Goal: Task Accomplishment & Management: Complete application form

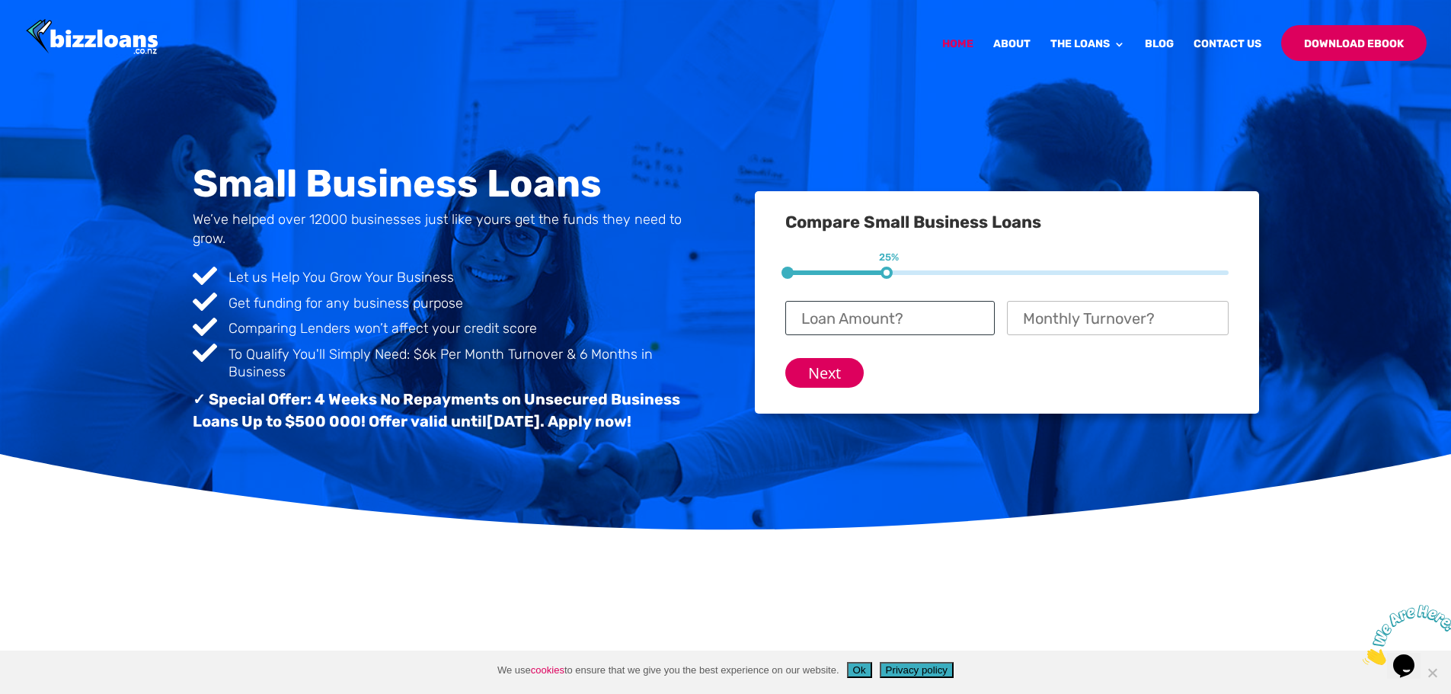
click at [939, 314] on input "Loan Amount? *" at bounding box center [889, 318] width 209 height 34
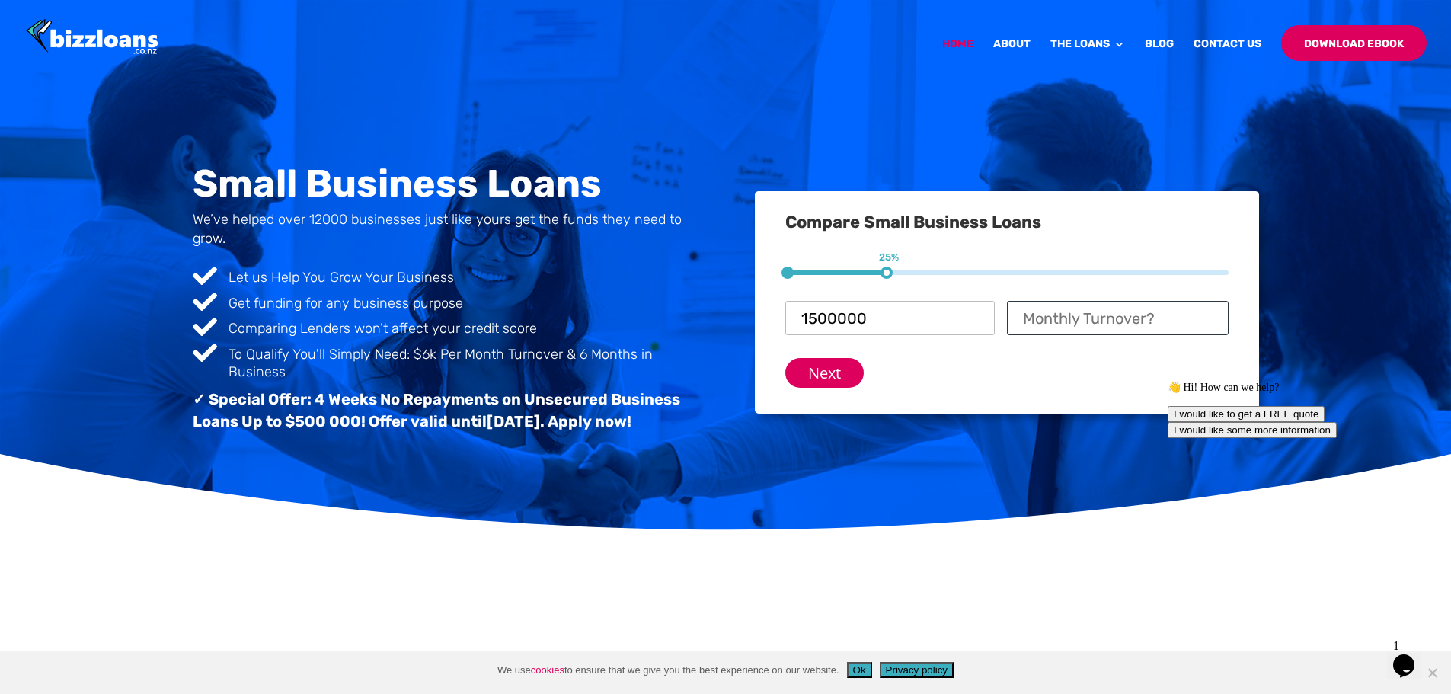
type input "$ 1,500,000"
click at [1039, 317] on input "Monthly Turnover? *" at bounding box center [1118, 318] width 222 height 34
click at [837, 376] on input "Next" at bounding box center [824, 373] width 78 height 30
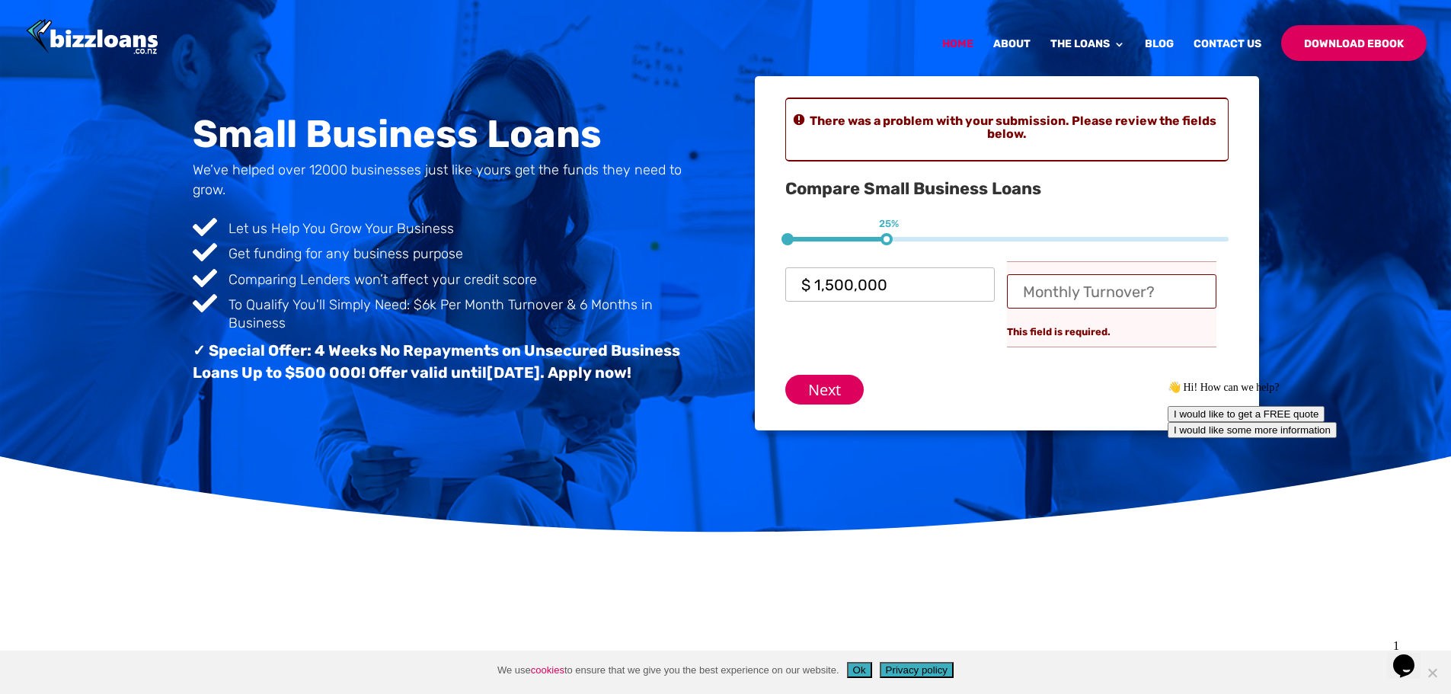
drag, startPoint x: 885, startPoint y: 239, endPoint x: 734, endPoint y: 248, distance: 151.0
click at [734, 248] on div "Small Business Loans We’ve helped over 12000 businesses just like yours get the…" at bounding box center [726, 253] width 1066 height 420
click at [1089, 288] on input "Monthly Turnover? *" at bounding box center [1111, 291] width 209 height 34
type input "$ 400,000"
click at [822, 385] on input "Next" at bounding box center [824, 390] width 78 height 30
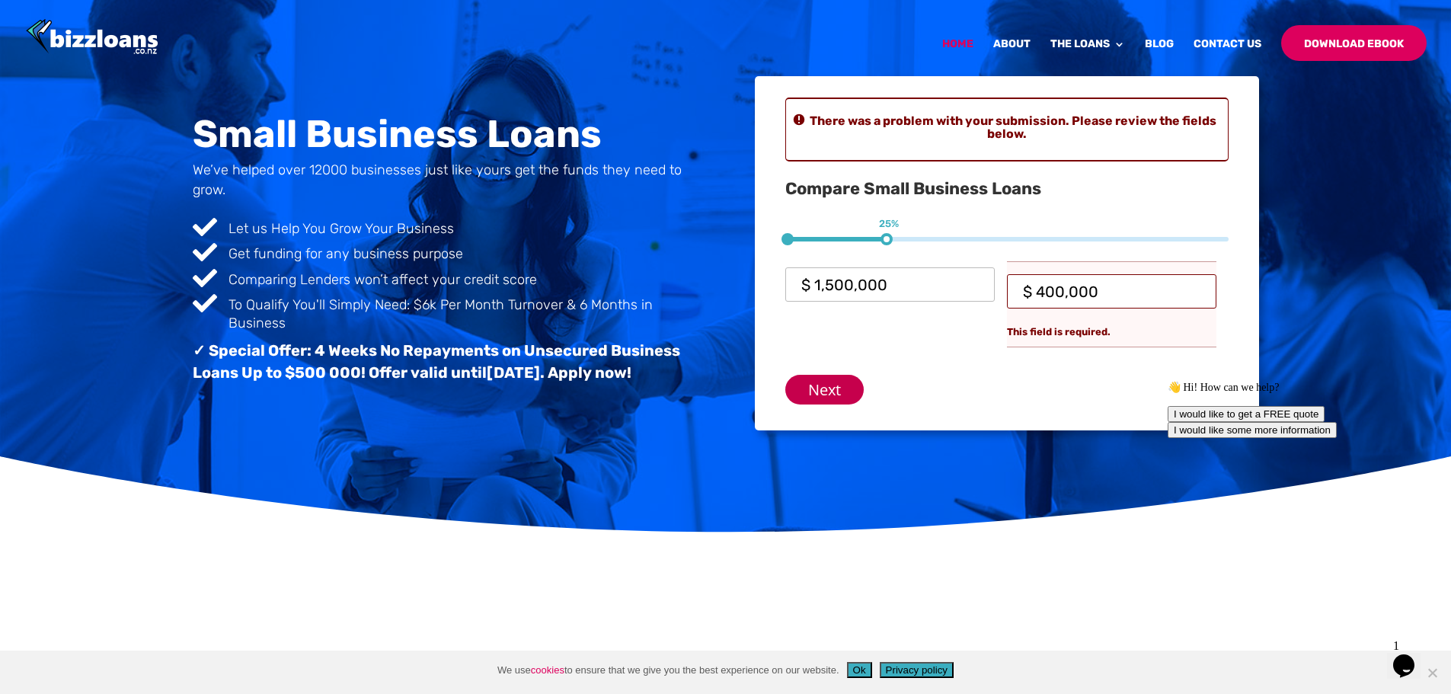
scroll to position [21, 37]
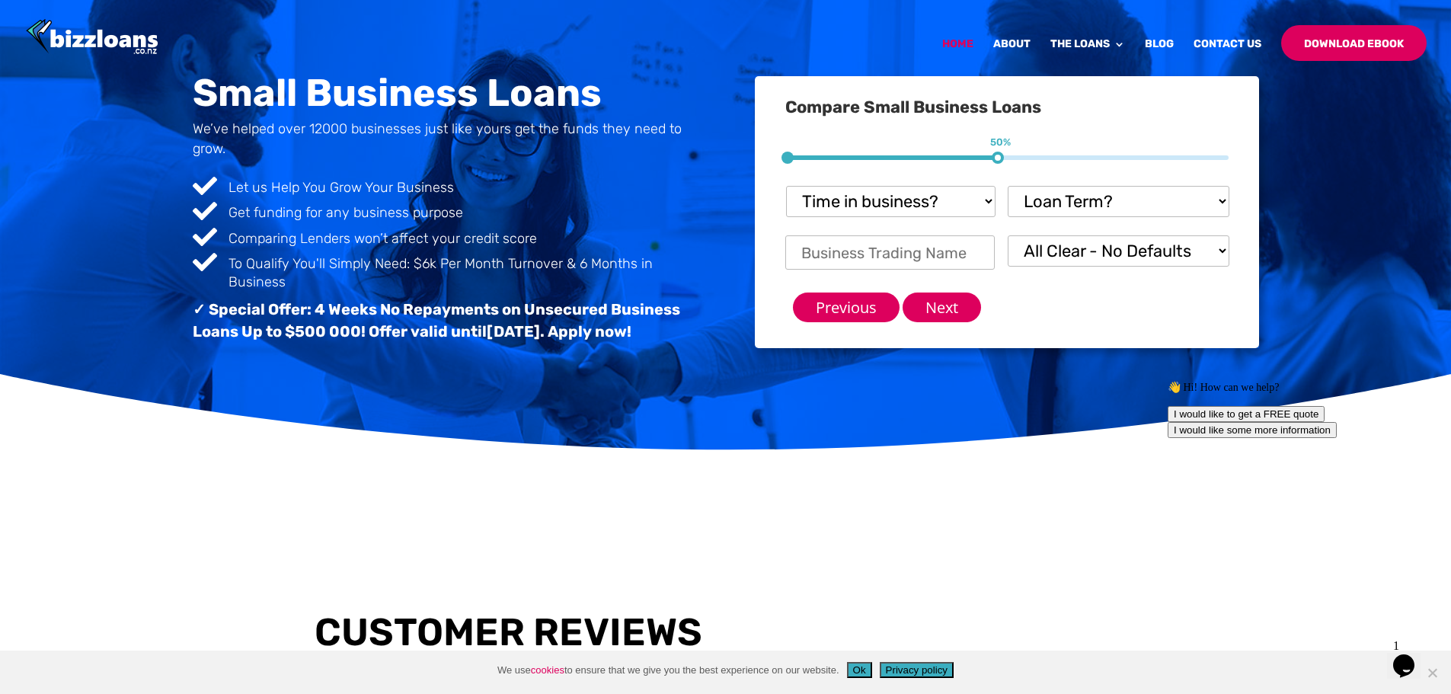
click at [986, 197] on select "Time in business? Startup under 6 months 6-12 months Over 12 months Over 24 mon…" at bounding box center [890, 201] width 209 height 31
select select "Startup"
click at [786, 186] on select "Time in business? Startup under 6 months 6-12 months Over 12 months Over 24 mon…" at bounding box center [890, 201] width 209 height 31
click at [1076, 198] on select "Loan Term? 1-3 months 3-6 months 6 - 12 months 12 - 18 months 18 - 24 months 24…" at bounding box center [1118, 201] width 222 height 31
select select "24 - 36 months.....you'll need security"
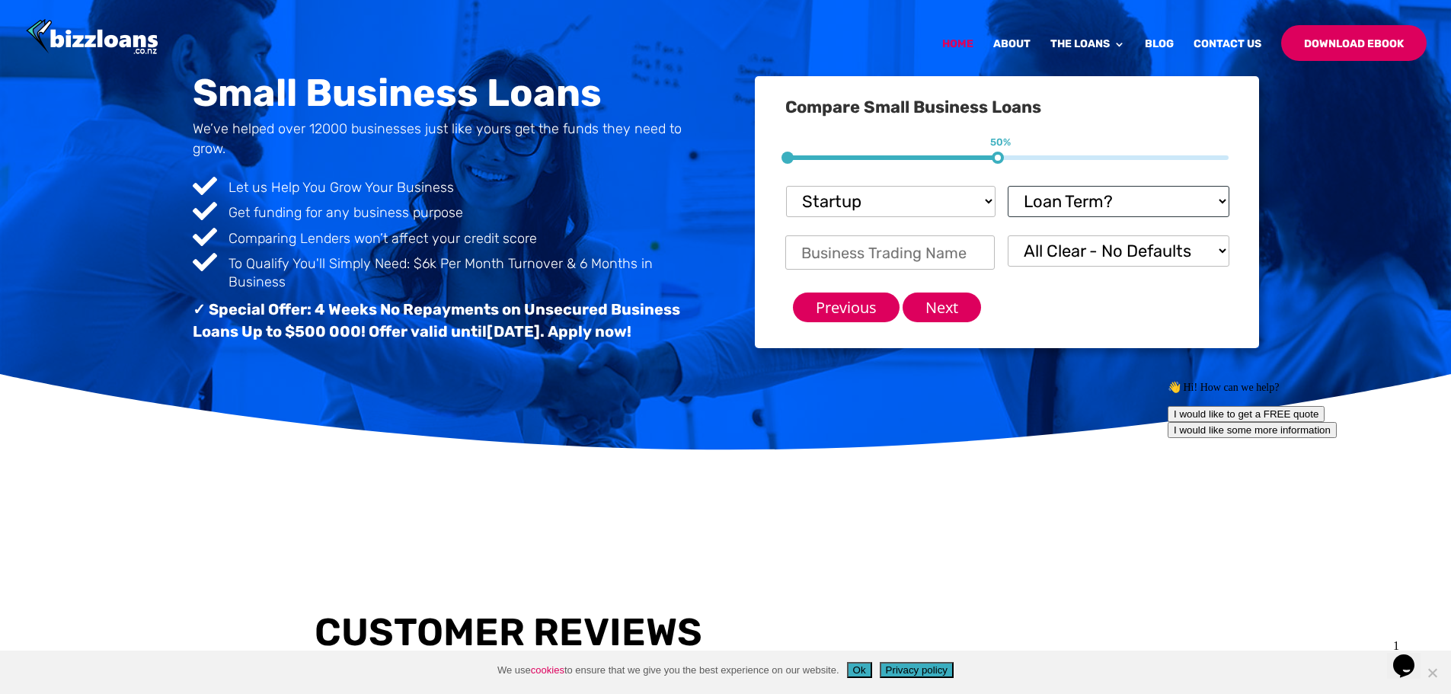
click at [1007, 186] on select "Loan Term? 1-3 months 3-6 months 6 - 12 months 12 - 18 months 18 - 24 months 24…" at bounding box center [1118, 201] width 222 height 31
click at [948, 307] on input "Next" at bounding box center [941, 307] width 78 height 30
